Goal: Task Accomplishment & Management: Manage account settings

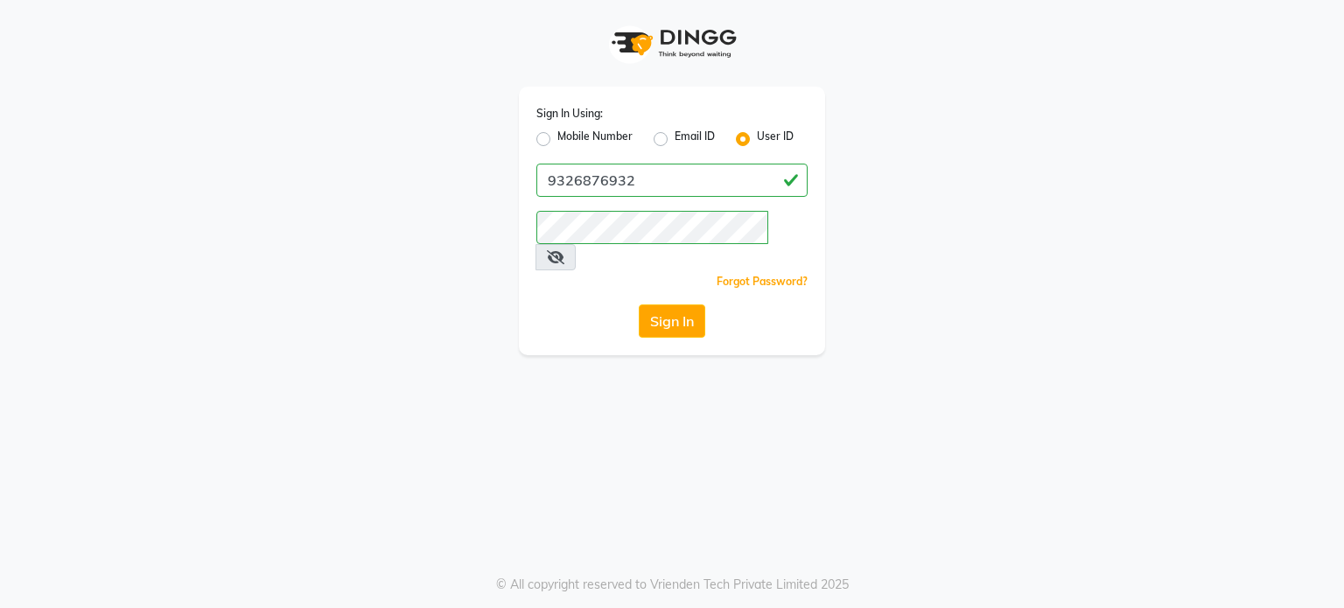
click at [929, 184] on div "Sign In Using: Mobile Number Email ID User ID 9326876932 Remember me Forgot Pas…" at bounding box center [672, 177] width 998 height 355
click at [565, 250] on icon at bounding box center [556, 257] width 18 height 14
click at [563, 250] on icon at bounding box center [555, 257] width 16 height 14
click at [558, 134] on label "Mobile Number" at bounding box center [595, 139] width 75 height 21
click at [558, 134] on input "Mobile Number" at bounding box center [563, 134] width 11 height 11
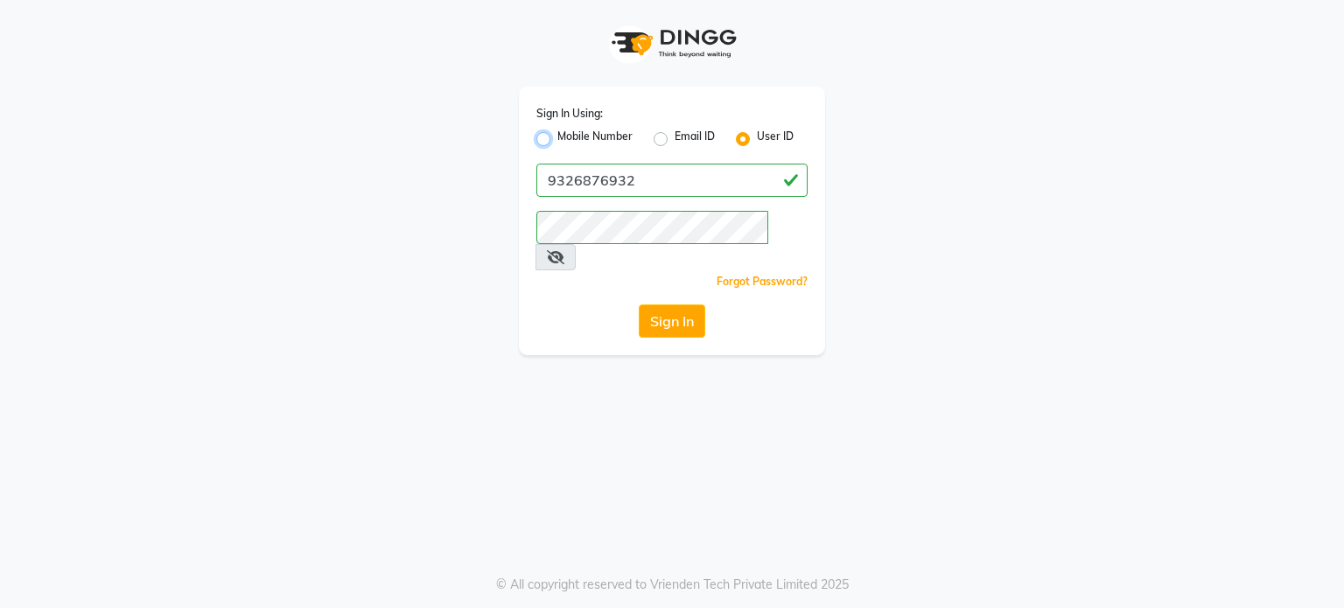
radio input "true"
radio input "false"
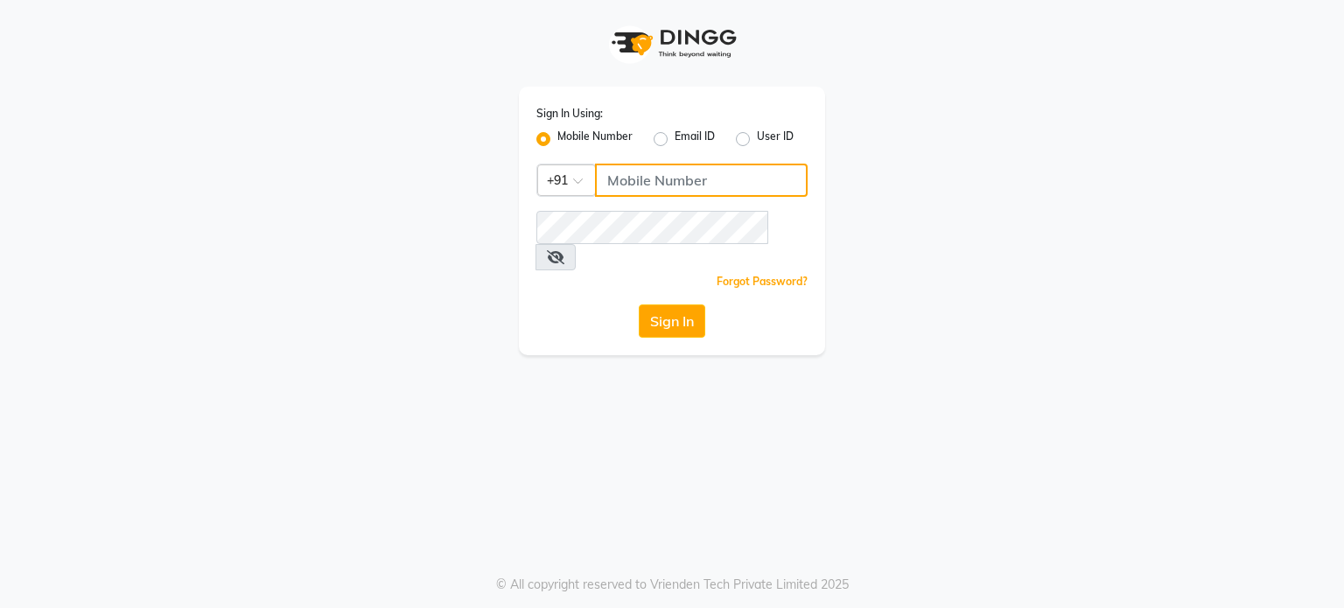
click at [626, 184] on input "Username" at bounding box center [701, 180] width 213 height 33
drag, startPoint x: 1007, startPoint y: 157, endPoint x: 995, endPoint y: 156, distance: 12.3
click at [1007, 157] on div "Sign In Using: Mobile Number Email ID User ID Country Code × +91 Remember me Fo…" at bounding box center [672, 177] width 998 height 355
